Goal: Task Accomplishment & Management: Complete application form

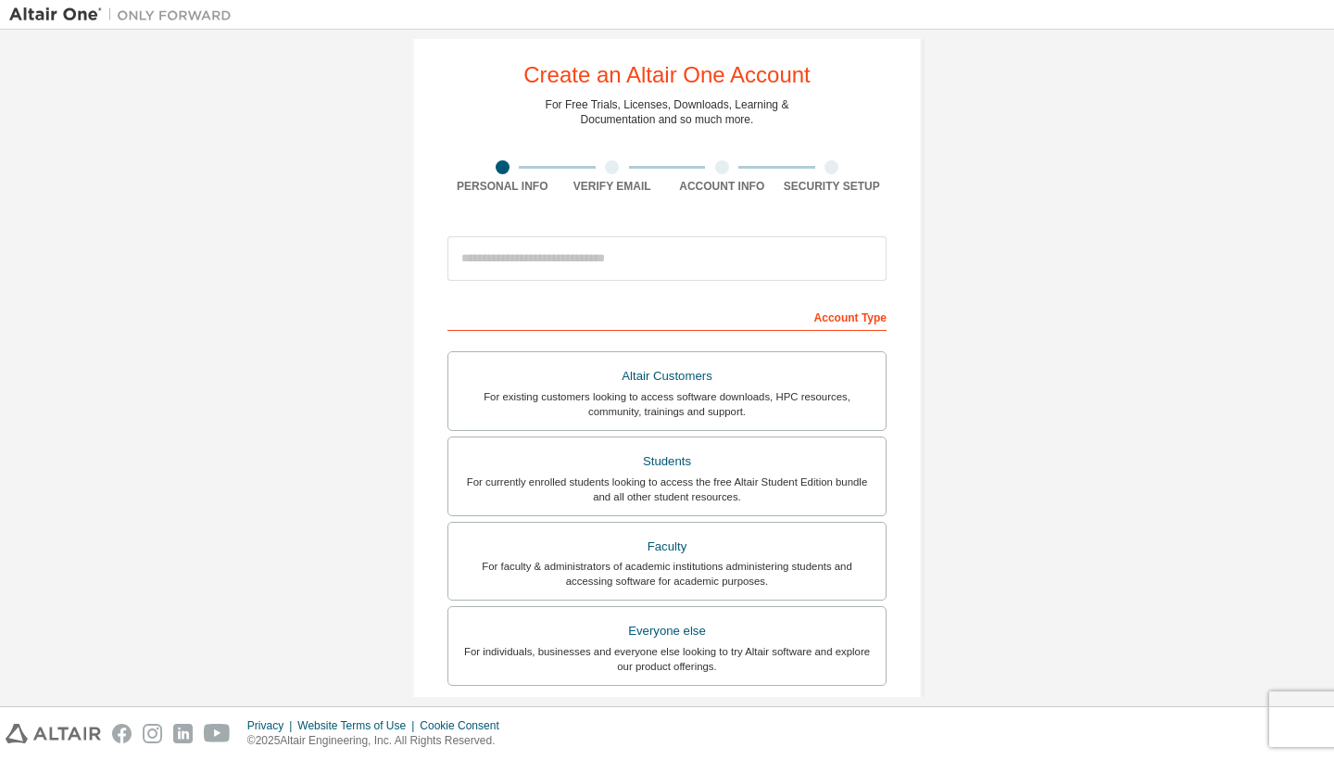
scroll to position [36, 0]
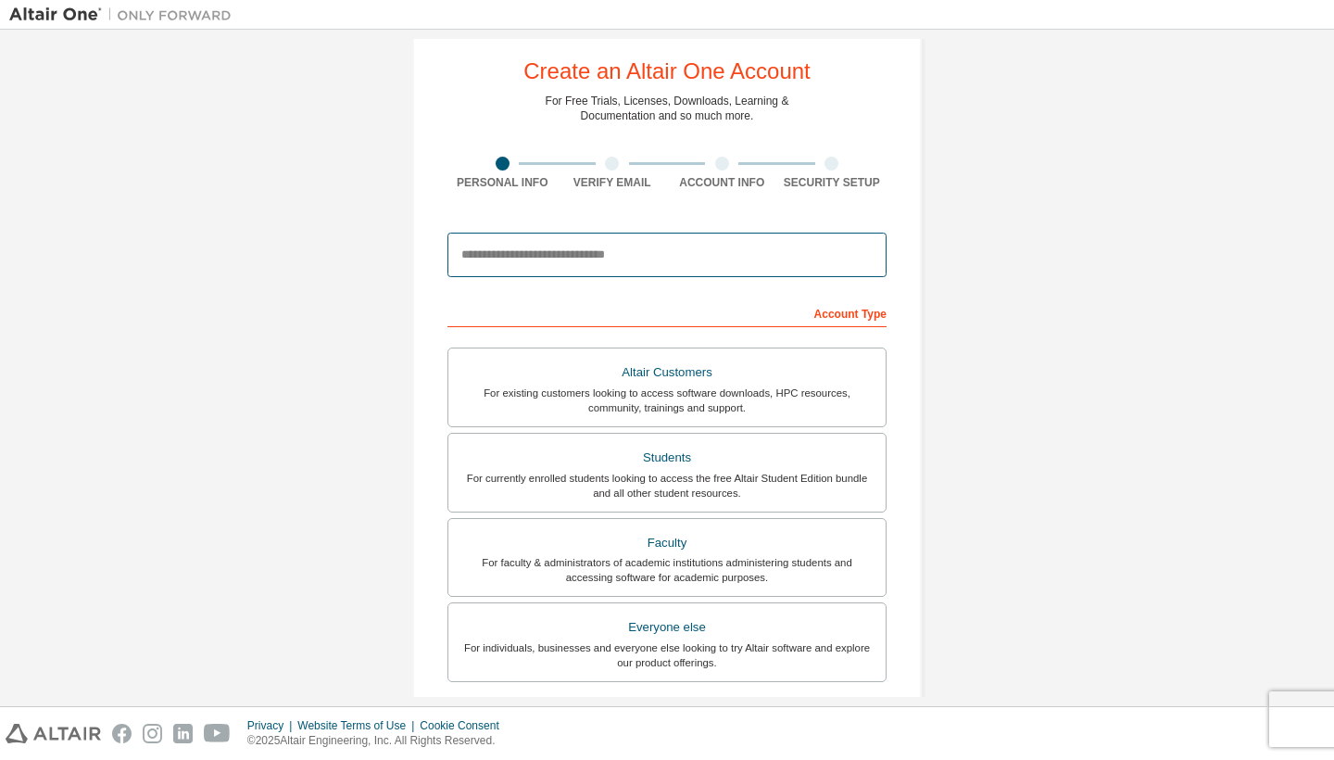
click at [540, 259] on input "email" at bounding box center [666, 254] width 439 height 44
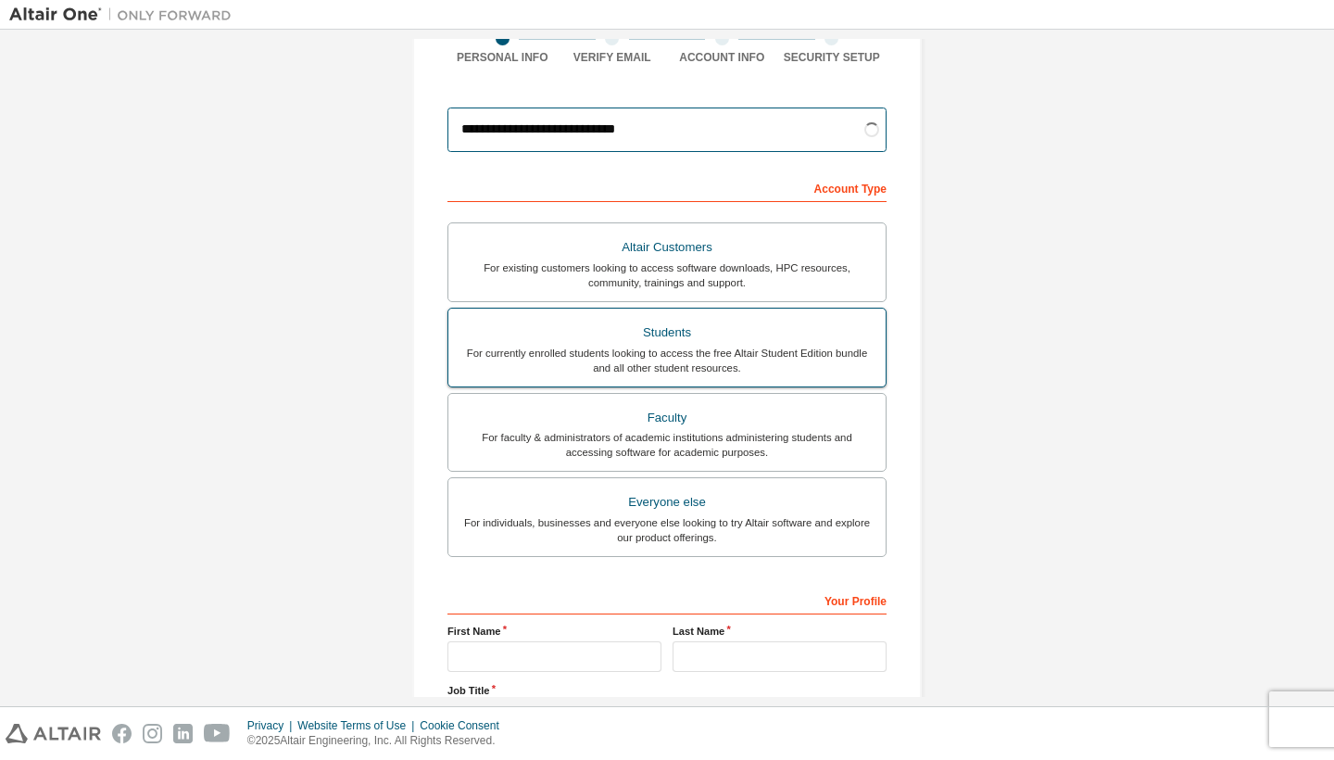
scroll to position [162, 0]
type input "**********"
click at [663, 330] on div "Students" at bounding box center [666, 332] width 415 height 26
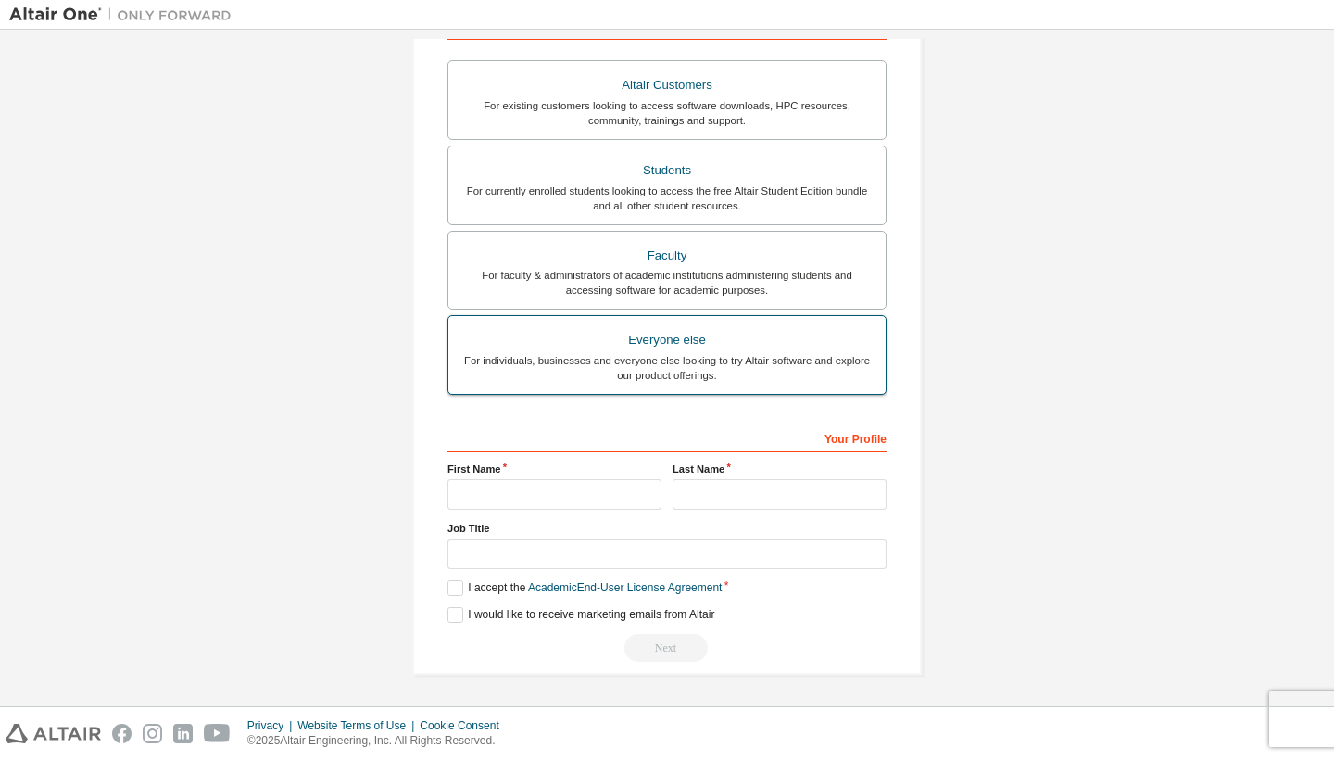
scroll to position [329, 0]
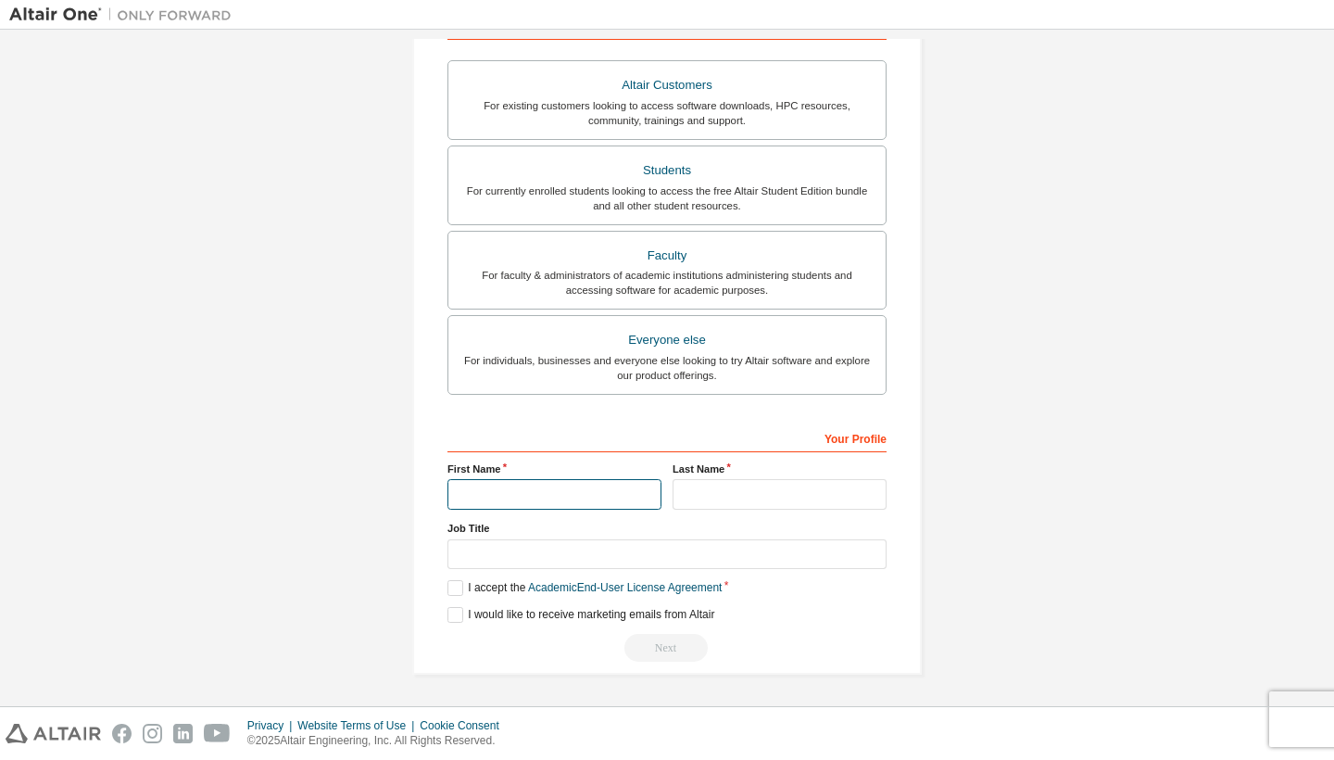
type input "******"
type input "*****"
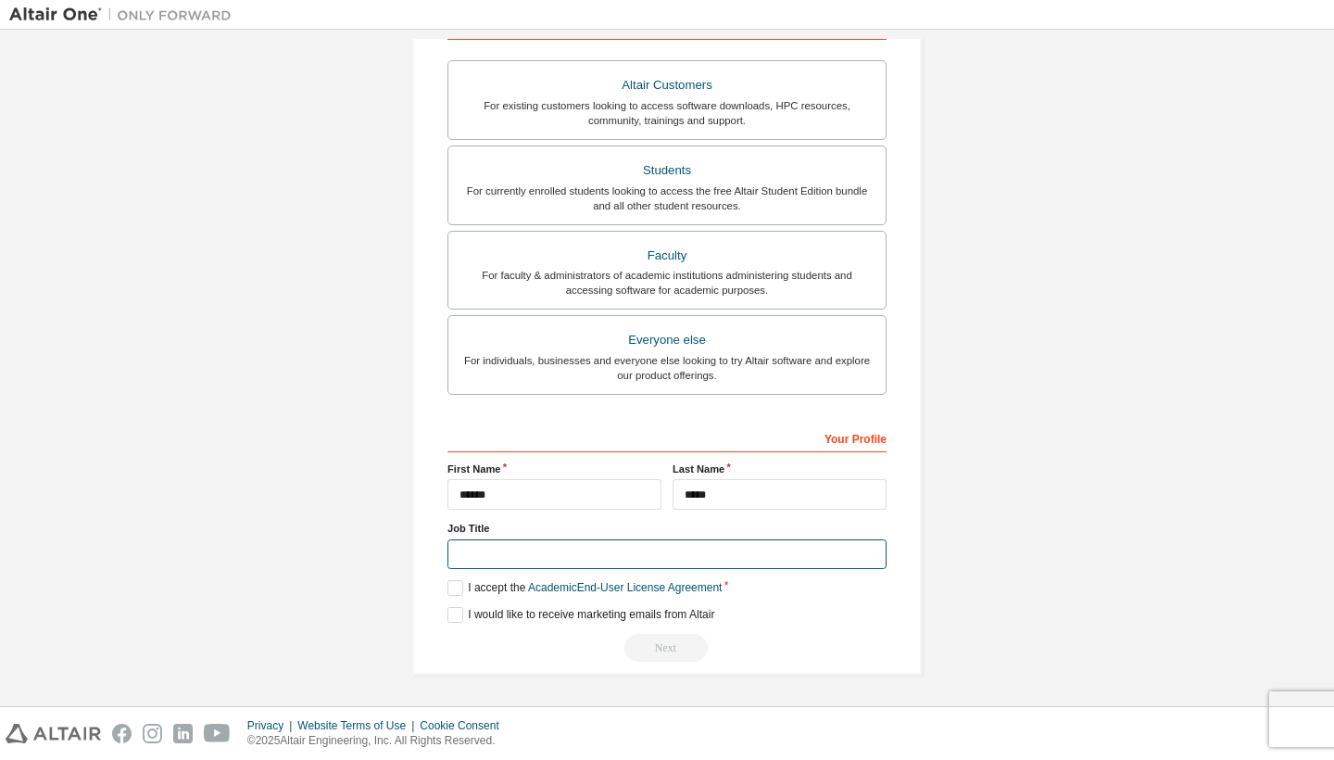
scroll to position [325, 0]
click at [862, 539] on input "text" at bounding box center [666, 554] width 439 height 31
click at [862, 545] on input "text" at bounding box center [666, 554] width 439 height 31
click at [864, 548] on input "text" at bounding box center [666, 554] width 439 height 31
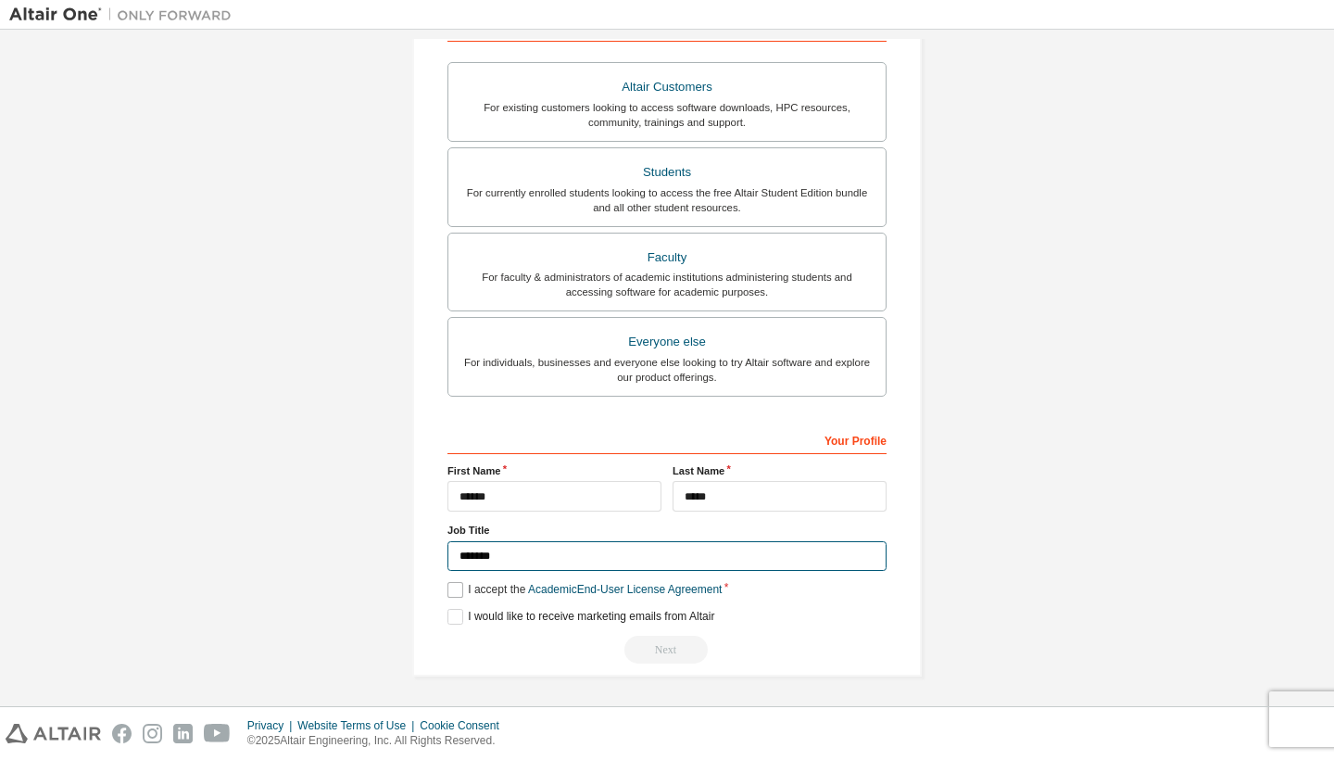
type input "*******"
click at [458, 589] on label "I accept the Academic End-User License Agreement" at bounding box center [584, 590] width 274 height 16
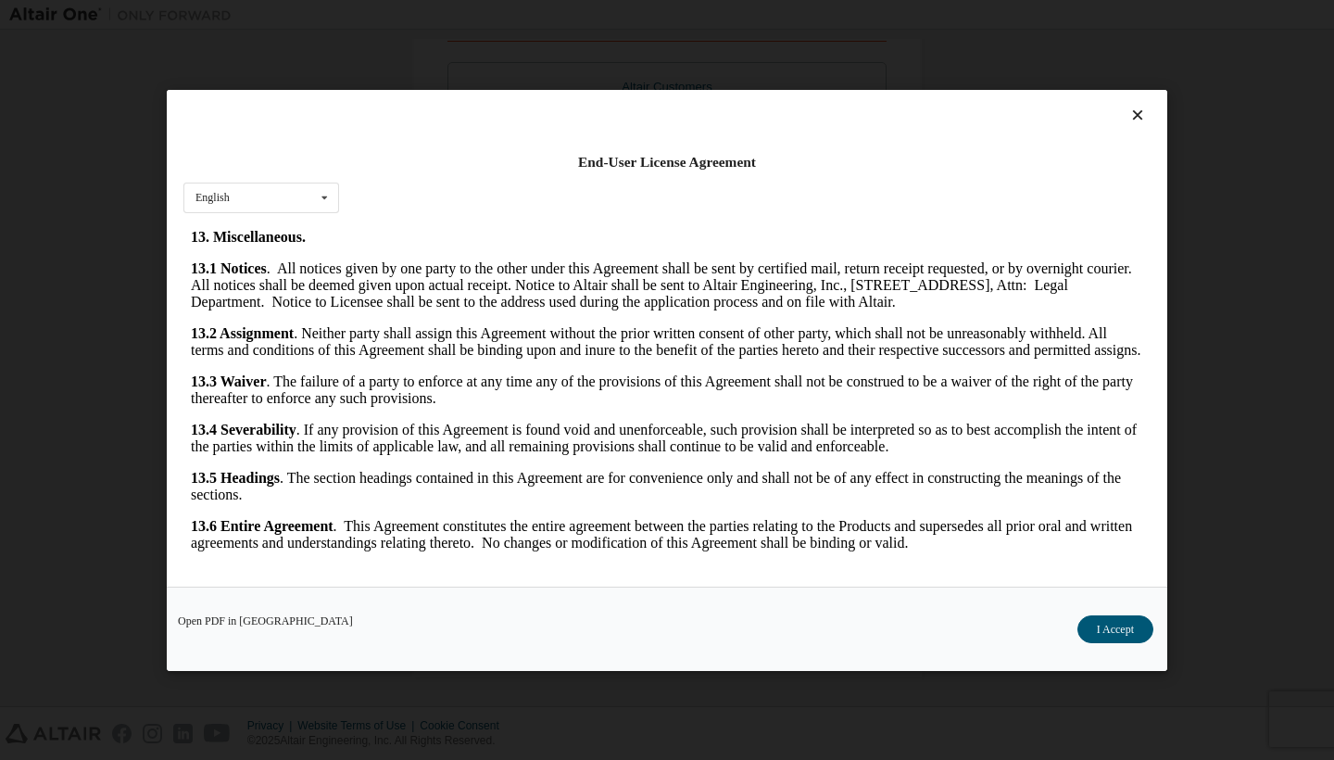
scroll to position [2965, 0]
click at [1116, 617] on button "I Accept" at bounding box center [1115, 629] width 76 height 28
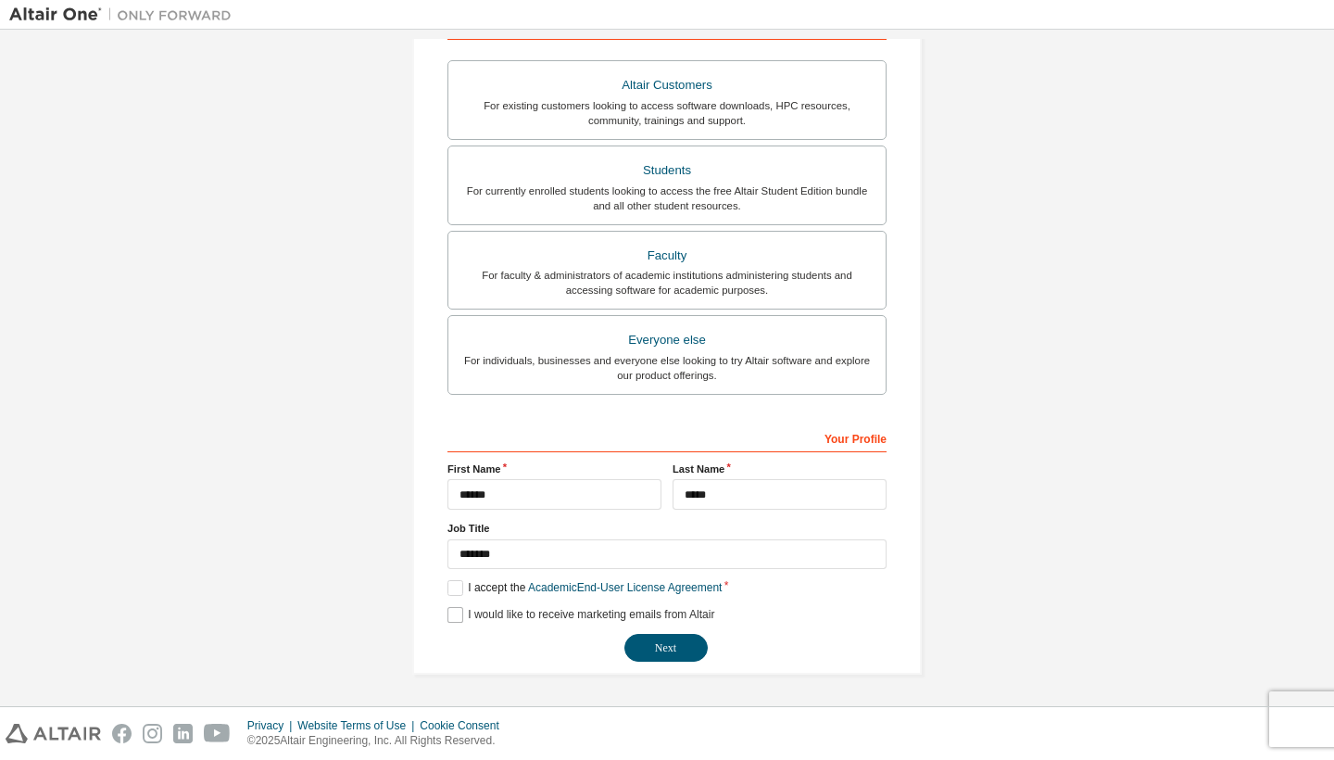
scroll to position [321, 0]
click at [677, 647] on button "Next" at bounding box center [665, 649] width 83 height 28
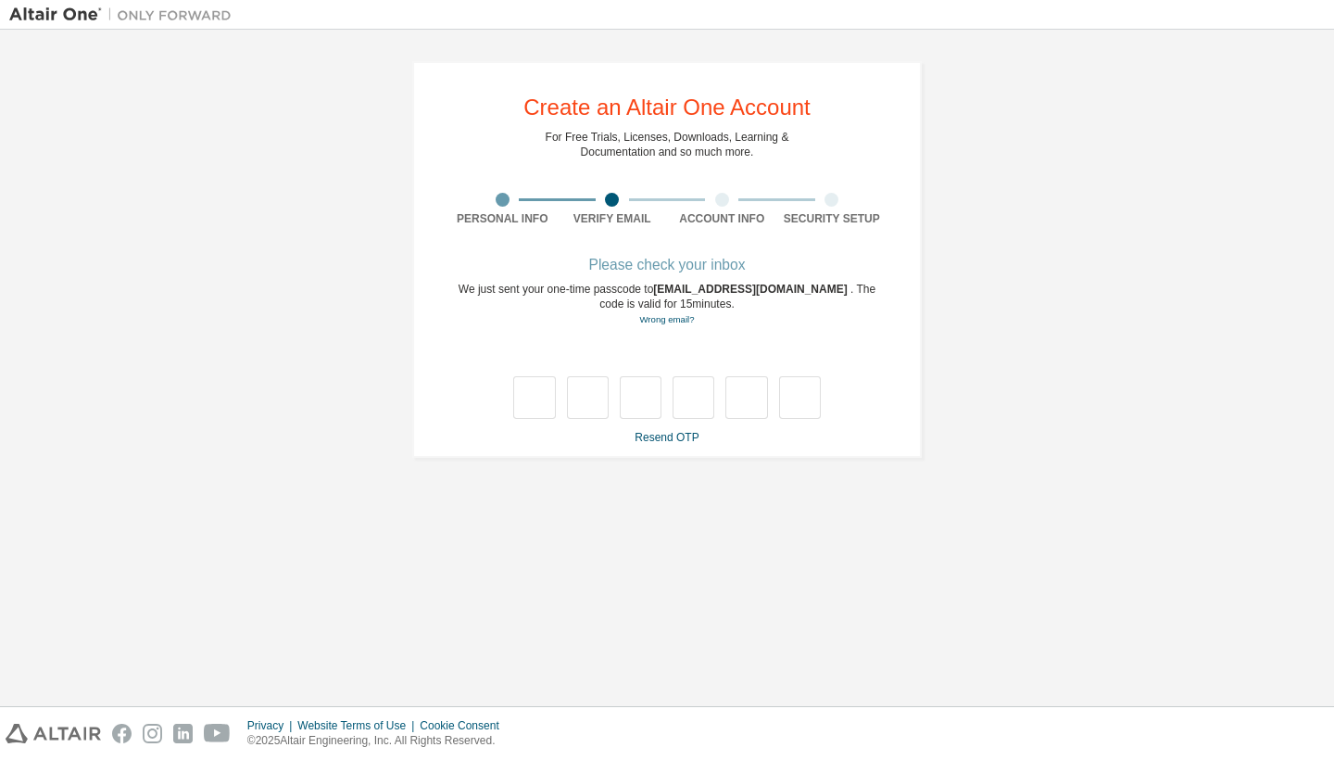
scroll to position [0, 0]
click at [538, 395] on input "text" at bounding box center [534, 397] width 42 height 43
type input "*"
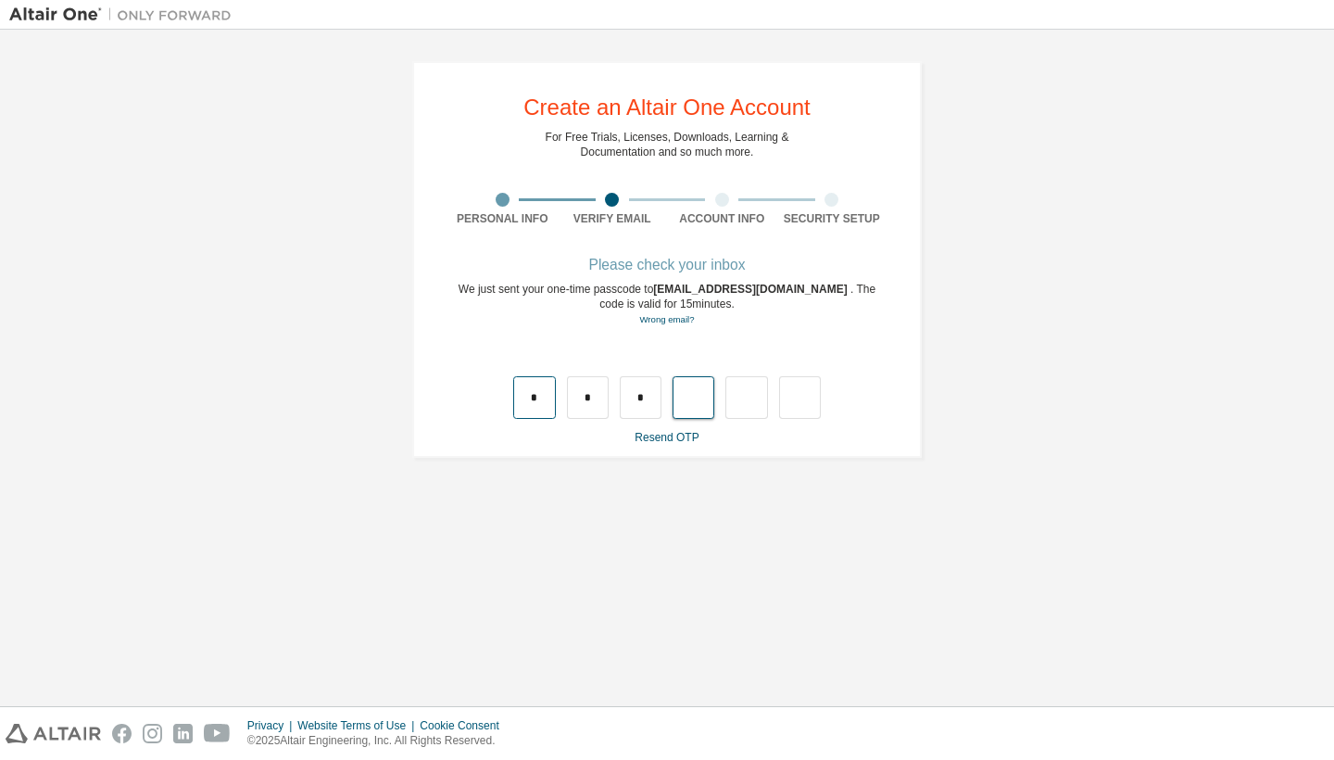
type input "*"
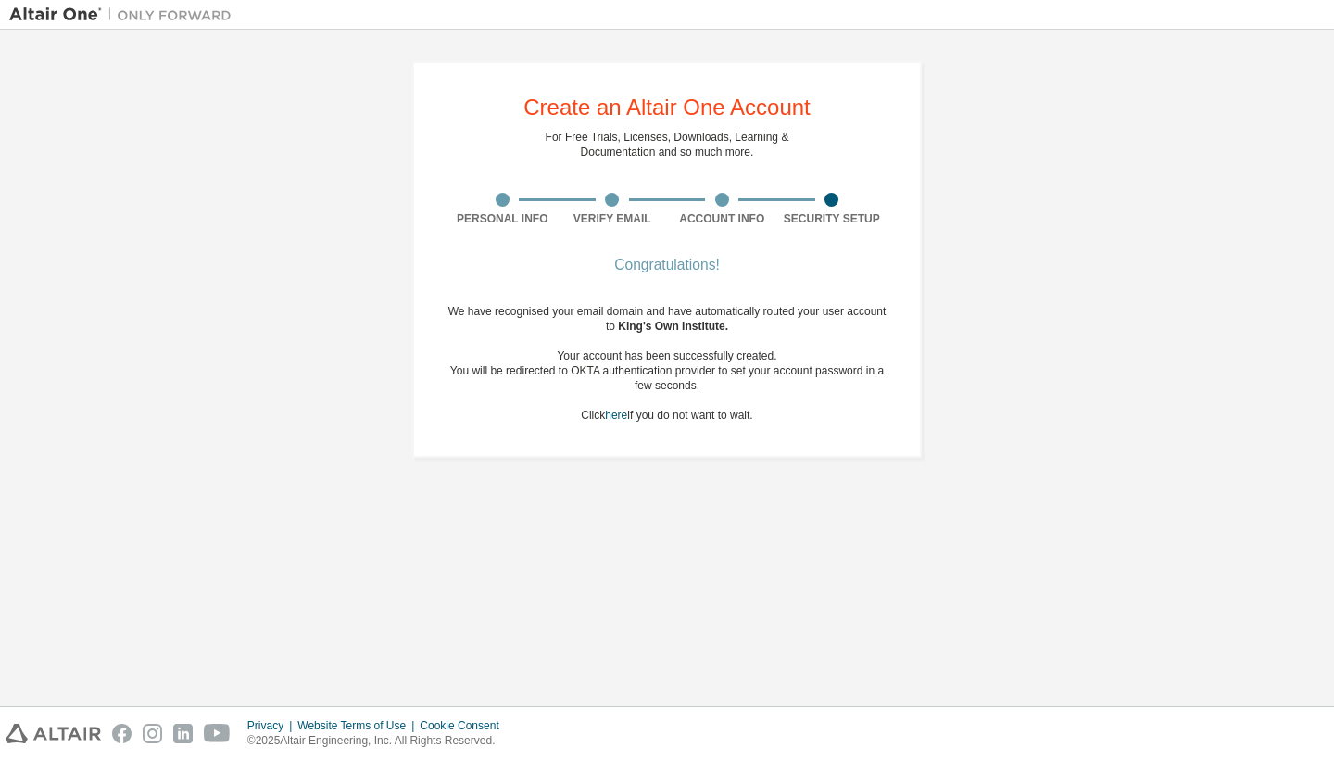
click at [694, 336] on div "We have recognised your email domain and have automatically routed your user ac…" at bounding box center [666, 363] width 439 height 119
